Goal: Task Accomplishment & Management: Complete application form

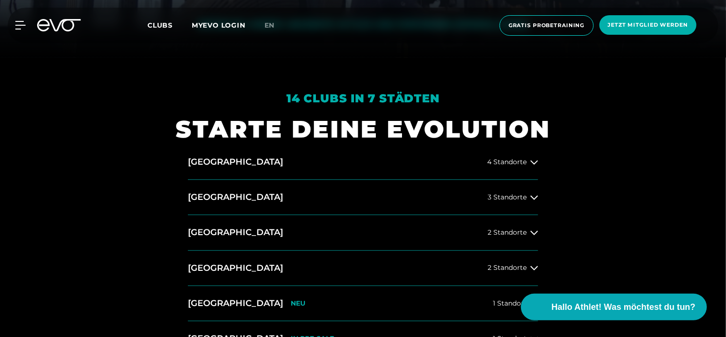
scroll to position [280, 0]
click at [536, 166] on button "Hamburg 4 Standorte" at bounding box center [363, 161] width 350 height 35
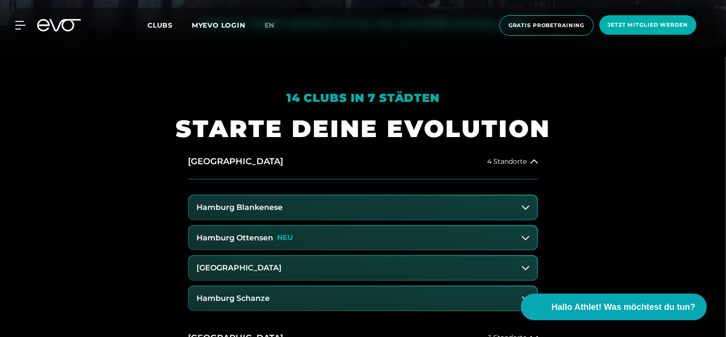
click at [407, 231] on button "Hamburg Ottensen NEU" at bounding box center [363, 238] width 348 height 24
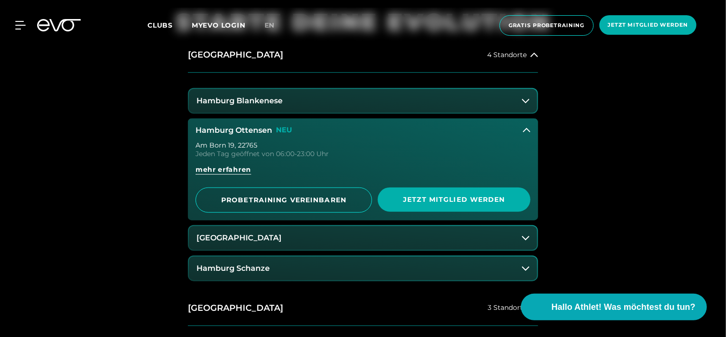
scroll to position [386, 0]
click at [210, 128] on h3 "Hamburg Ottensen" at bounding box center [233, 130] width 77 height 9
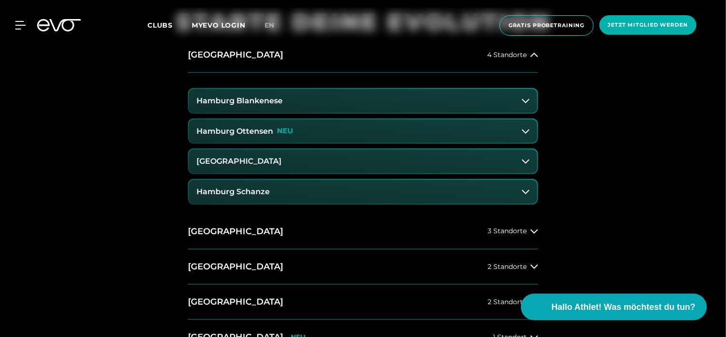
click at [210, 128] on h3 "Hamburg Ottensen" at bounding box center [234, 131] width 77 height 9
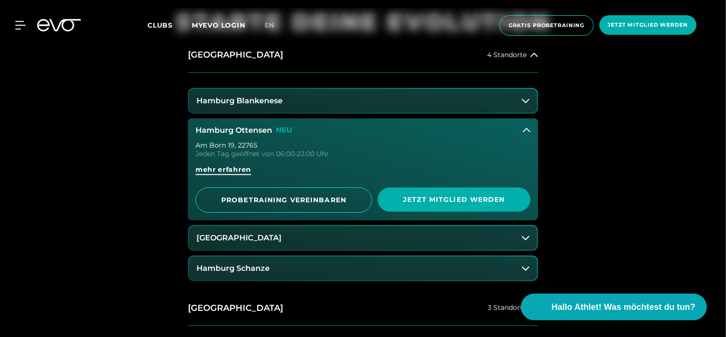
click at [221, 167] on span "mehr erfahren" at bounding box center [223, 170] width 56 height 10
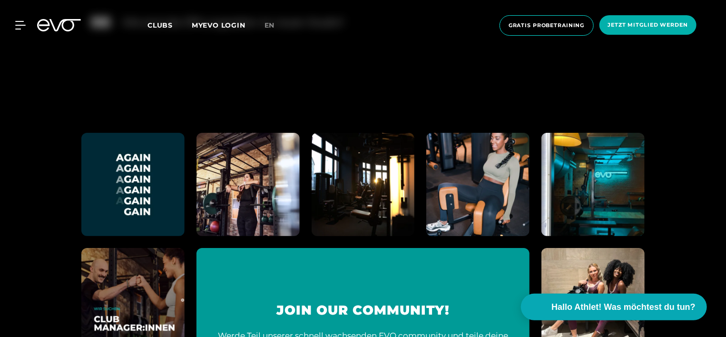
scroll to position [3751, 0]
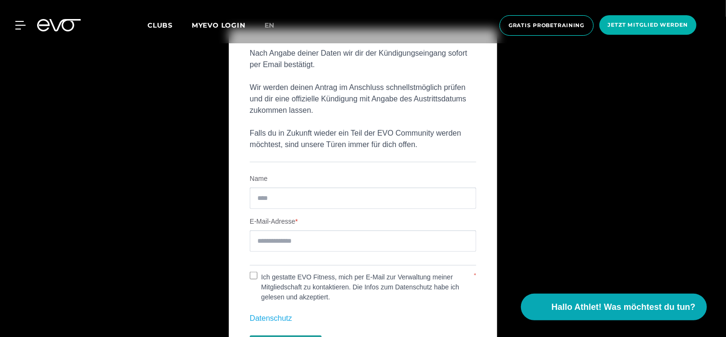
scroll to position [344, 0]
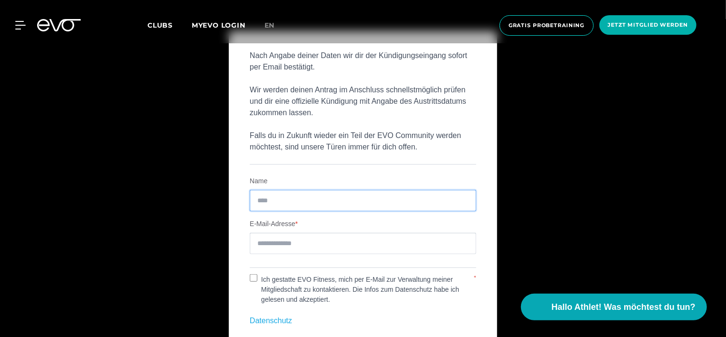
click at [354, 192] on input "Name" at bounding box center [363, 200] width 226 height 21
type input "**********"
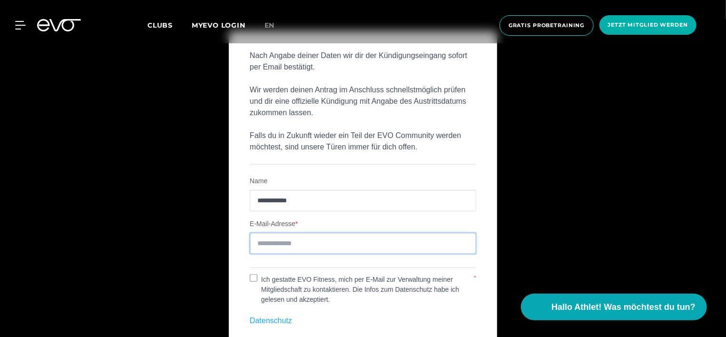
click at [336, 236] on input "E-Mail-Adresse" at bounding box center [363, 243] width 226 height 21
click at [301, 244] on input "**********" at bounding box center [363, 243] width 226 height 21
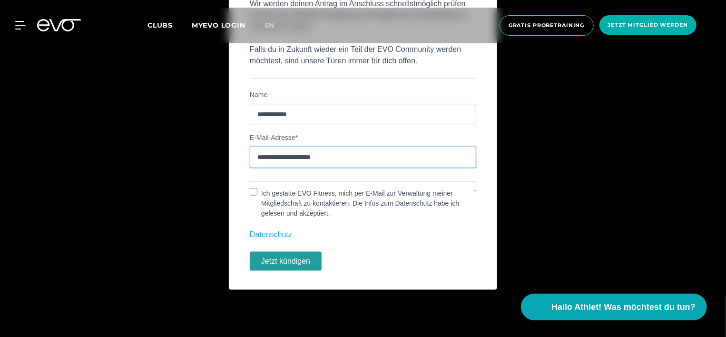
scroll to position [429, 0]
type input "**********"
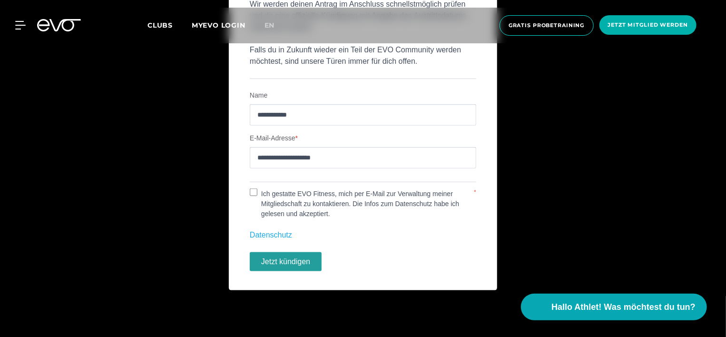
click at [277, 257] on button "Jetzt kündigen" at bounding box center [286, 261] width 72 height 19
